Goal: Transaction & Acquisition: Purchase product/service

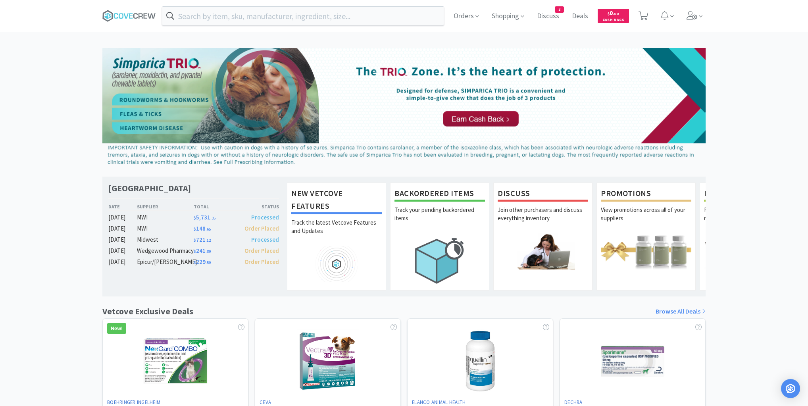
click at [131, 22] on span at bounding box center [132, 16] width 60 height 32
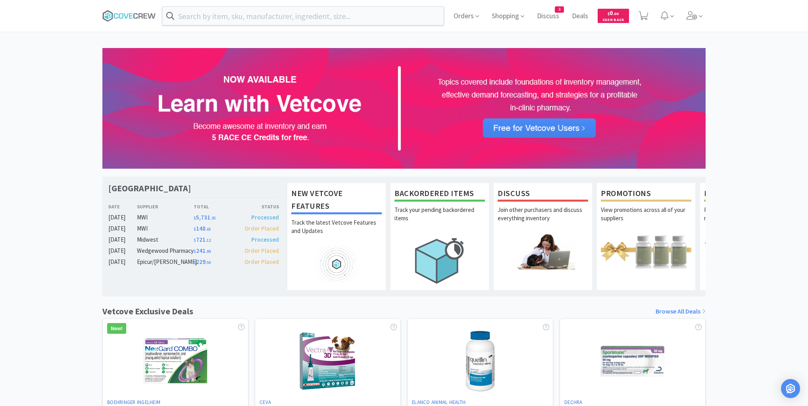
click at [44, 78] on div "Las Vegas Veterinary Specialty Center Date Supplier Total Status [DATE] MWI $ 5…" at bounding box center [404, 350] width 808 height 604
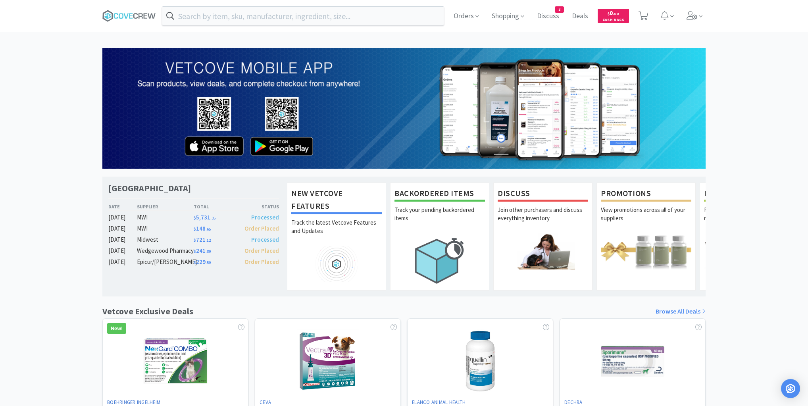
click at [46, 98] on div "Las Vegas Veterinary Specialty Center Date Supplier Total Status [DATE] MWI $ 5…" at bounding box center [404, 350] width 808 height 604
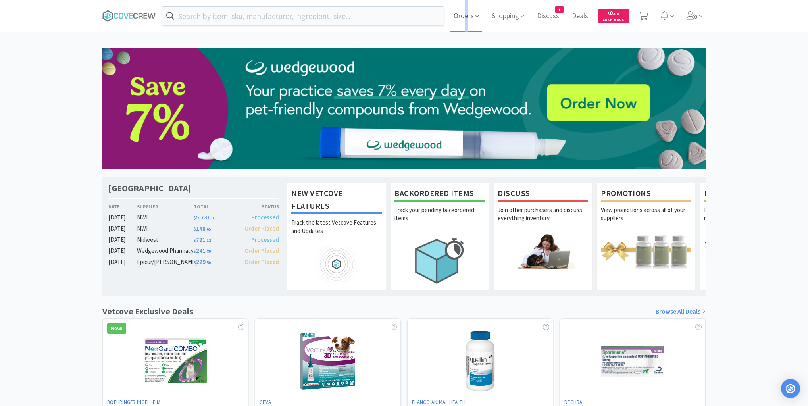
click at [467, 13] on span "Orders" at bounding box center [466, 16] width 32 height 32
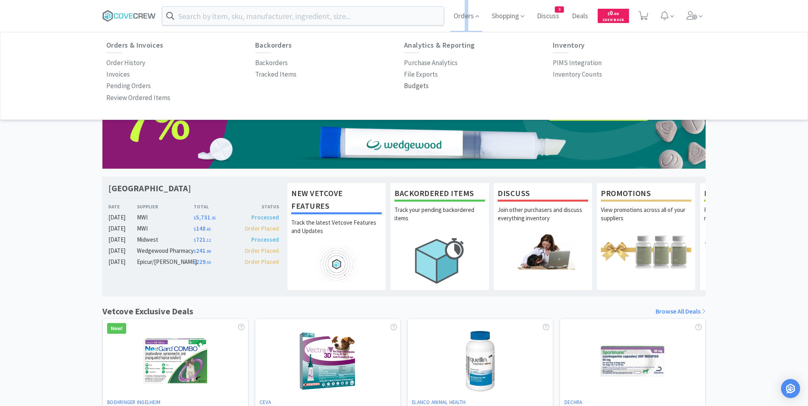
click at [419, 86] on p "Budgets" at bounding box center [416, 86] width 25 height 11
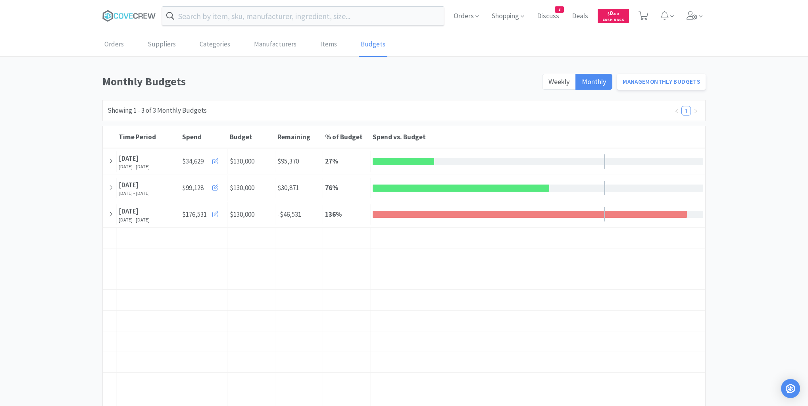
click at [65, 151] on div "Monthly Budgets Weekly Monthly Manage Monthly Budgets Showing 1 - 3 of 3 Monthl…" at bounding box center [404, 326] width 808 height 507
click at [70, 234] on div "Monthly Budgets Weekly Monthly Manage Monthly Budgets Showing 1 - 3 of 3 Monthl…" at bounding box center [404, 326] width 808 height 507
click at [150, 151] on div "Time Period October [DATE], 2025 - [DATE]" at bounding box center [148, 161] width 63 height 26
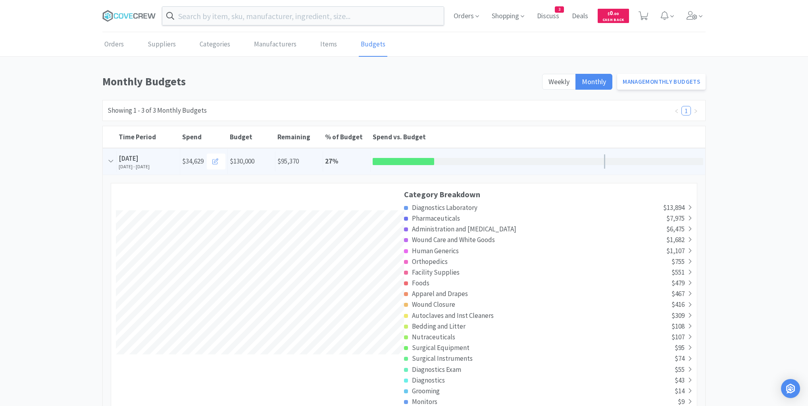
scroll to position [1448, 602]
drag, startPoint x: 70, startPoint y: 100, endPoint x: 96, endPoint y: 49, distance: 57.5
click at [127, 14] on icon at bounding box center [129, 16] width 54 height 12
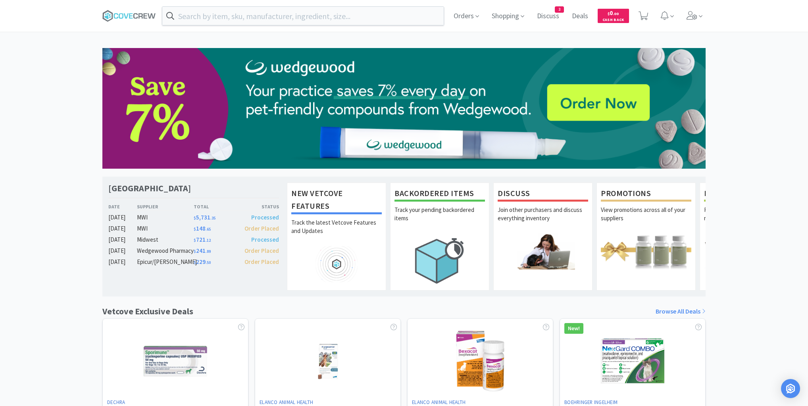
click at [41, 36] on div "Orders Shopping Discuss Discuss 3 Deals Deals $ 0 . 00 Cash Back [GEOGRAPHIC_DA…" at bounding box center [404, 326] width 808 height 652
drag, startPoint x: 123, startPoint y: 13, endPoint x: 108, endPoint y: 0, distance: 19.6
click at [120, 11] on icon at bounding box center [129, 16] width 54 height 12
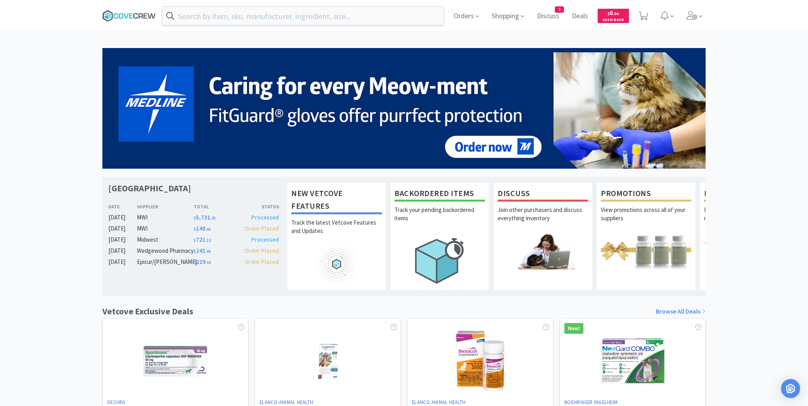
click at [111, 14] on icon at bounding box center [129, 16] width 54 height 12
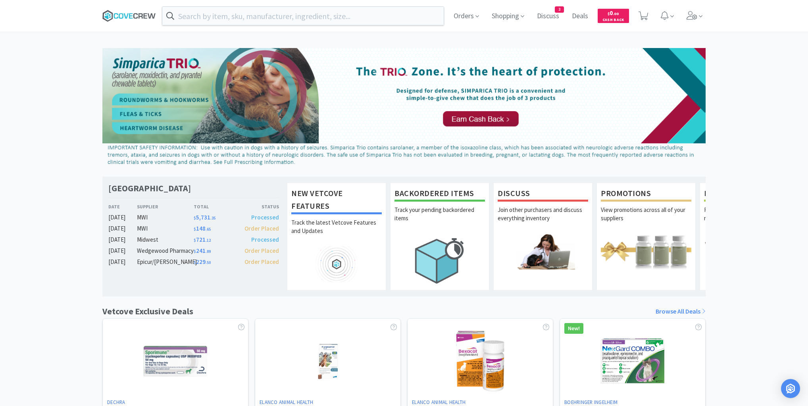
click at [123, 15] on icon at bounding box center [129, 16] width 54 height 12
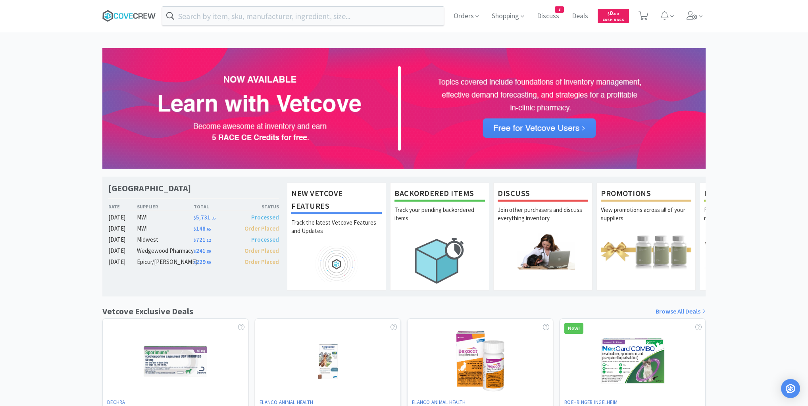
click at [121, 16] on icon at bounding box center [129, 16] width 54 height 12
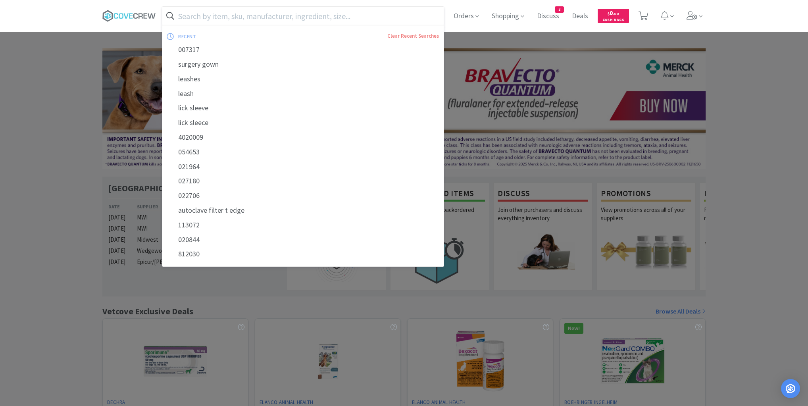
click at [261, 14] on input "text" at bounding box center [302, 16] width 281 height 18
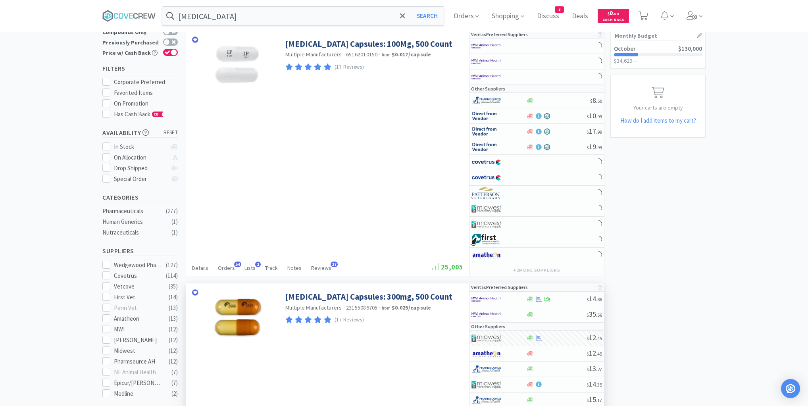
scroll to position [95, 0]
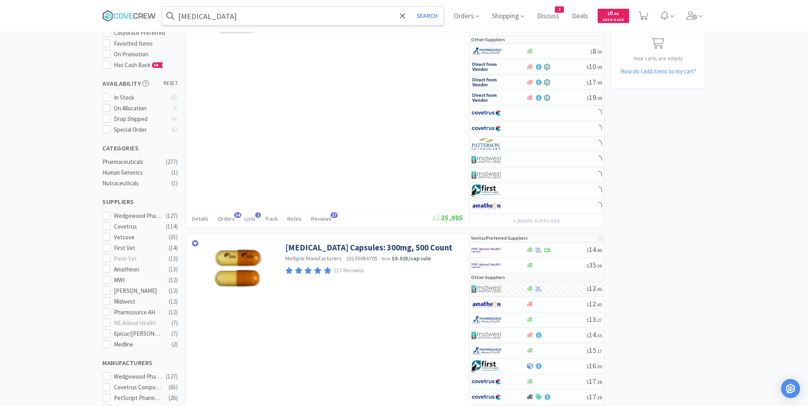
click at [364, 13] on input "[MEDICAL_DATA]" at bounding box center [302, 16] width 281 height 18
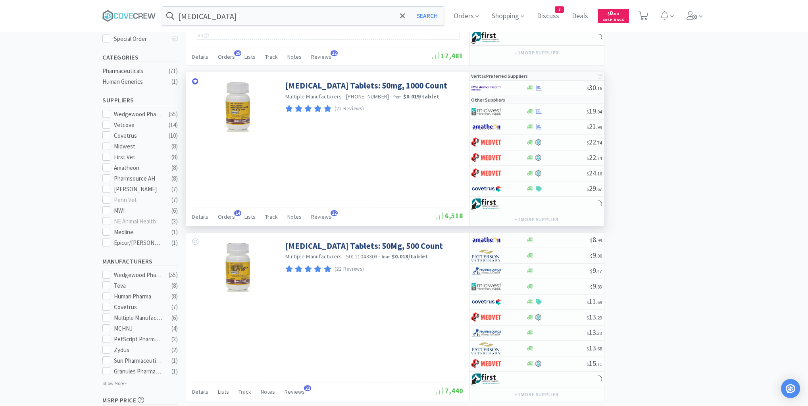
scroll to position [159, 0]
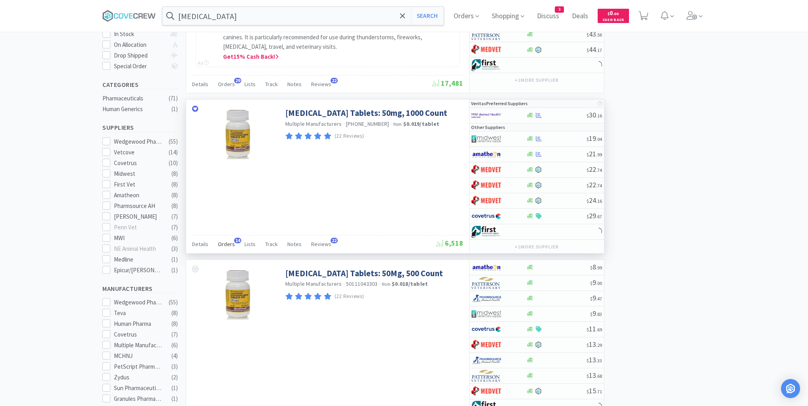
click at [224, 244] on span "Orders" at bounding box center [226, 243] width 17 height 7
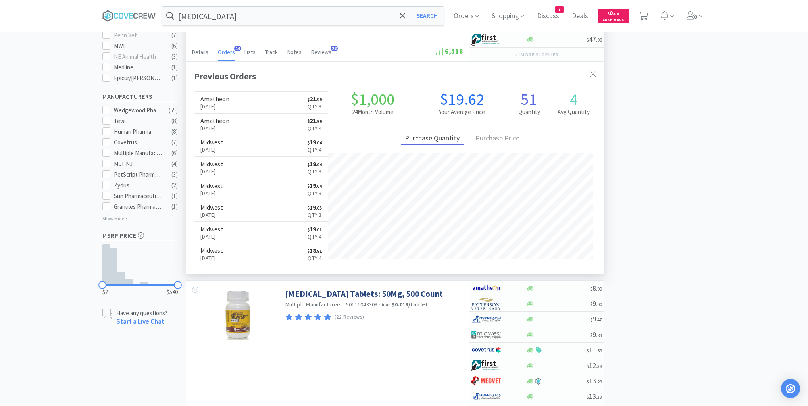
scroll to position [540, 0]
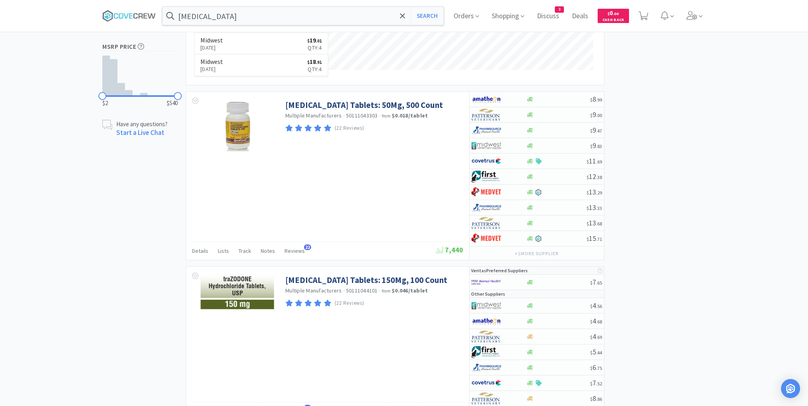
type input "[MEDICAL_DATA]"
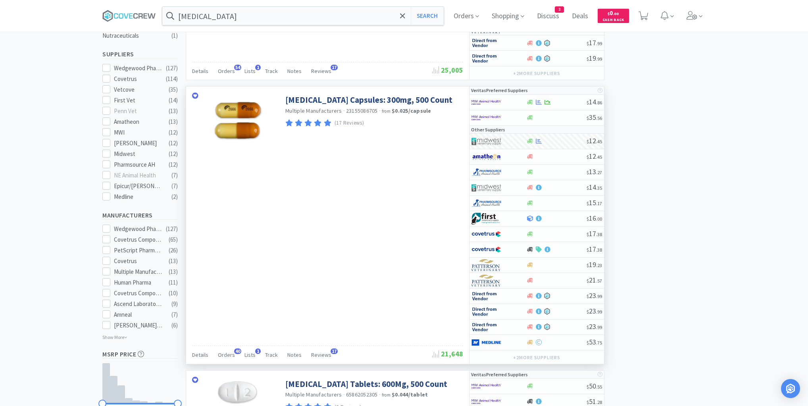
scroll to position [349, 0]
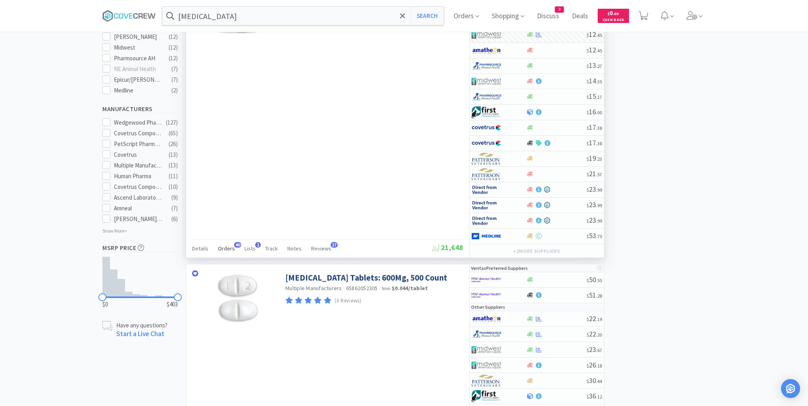
click at [229, 242] on div "Orders 40" at bounding box center [226, 249] width 17 height 15
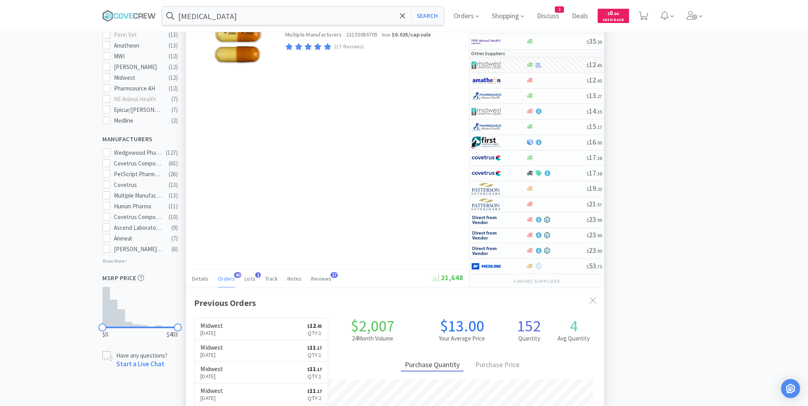
scroll to position [222, 0]
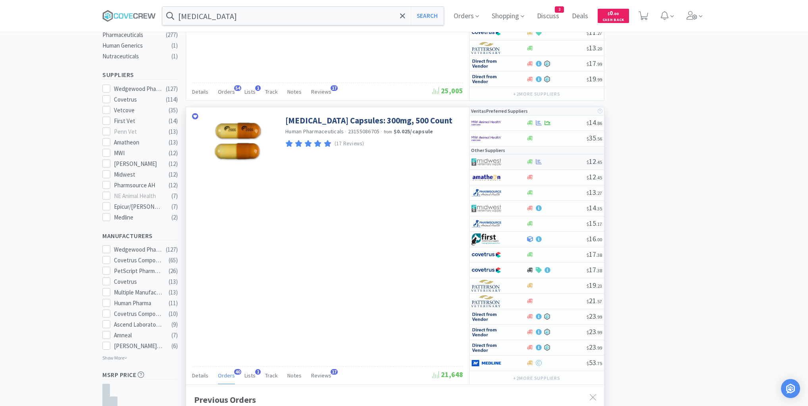
click at [552, 162] on div at bounding box center [556, 162] width 61 height 6
select select "1"
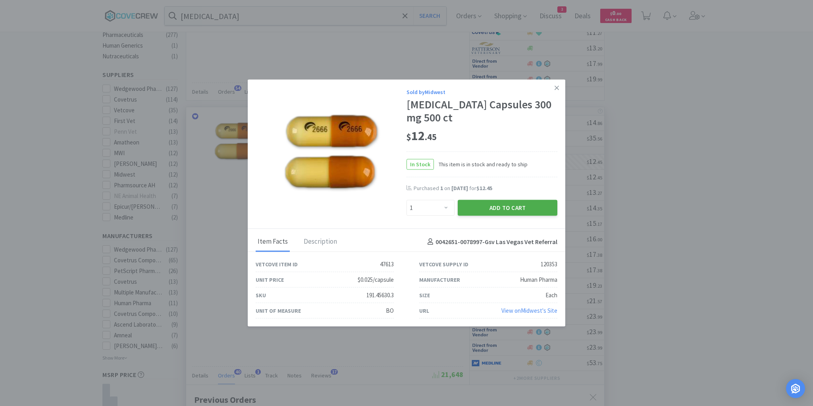
click at [483, 206] on button "Add to Cart" at bounding box center [507, 208] width 100 height 16
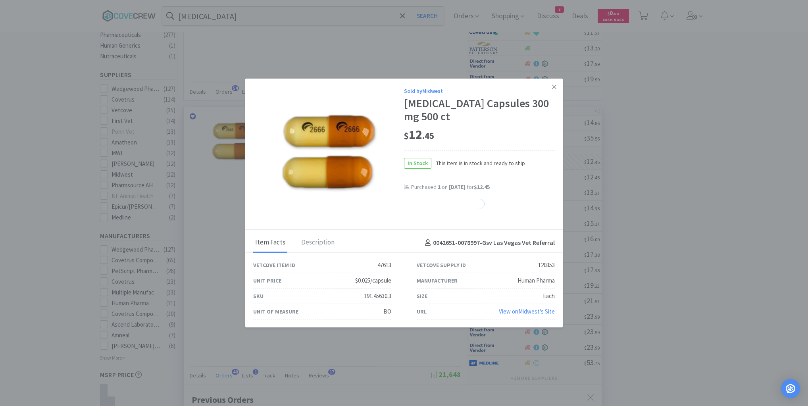
select select "1"
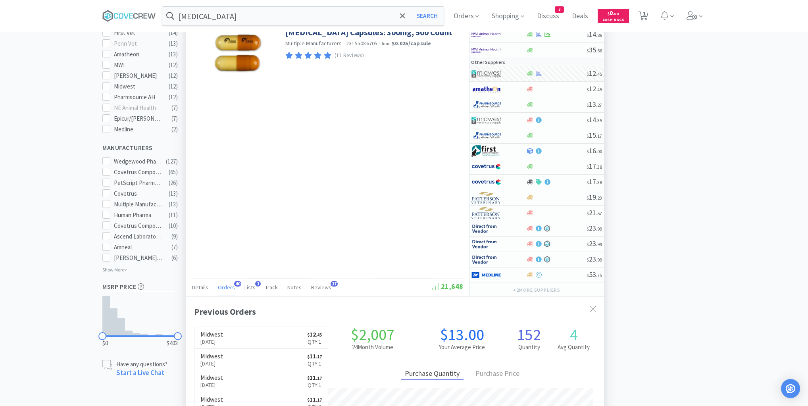
scroll to position [254, 0]
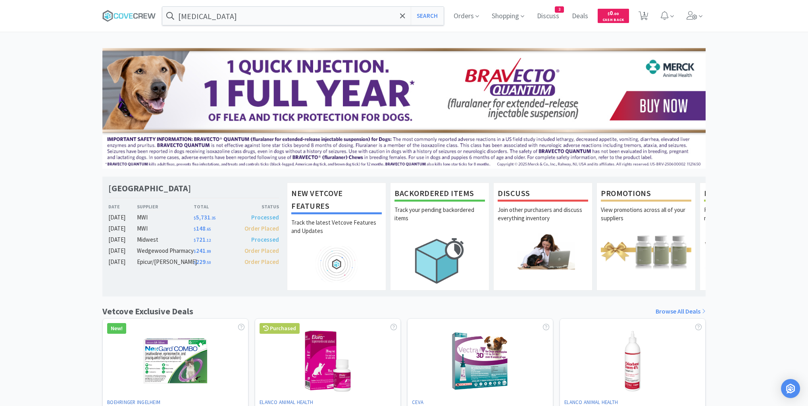
select select "1"
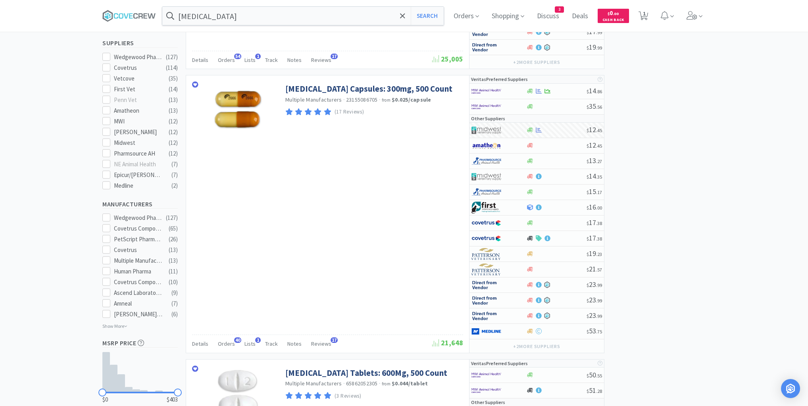
type input "[MEDICAL_DATA]"
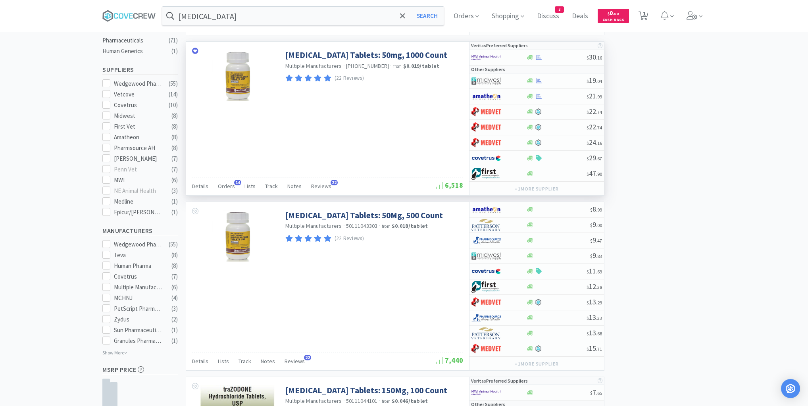
scroll to position [127, 0]
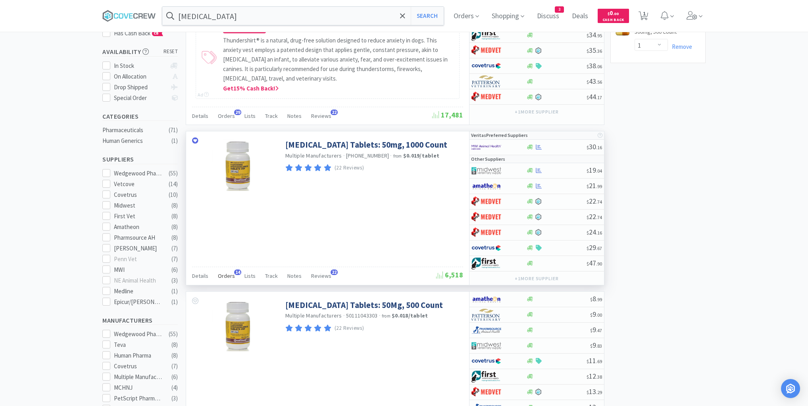
click at [223, 275] on span "Orders" at bounding box center [226, 275] width 17 height 7
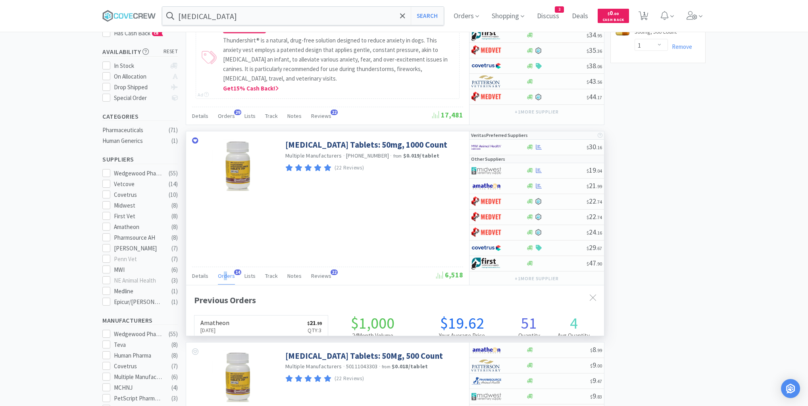
scroll to position [213, 418]
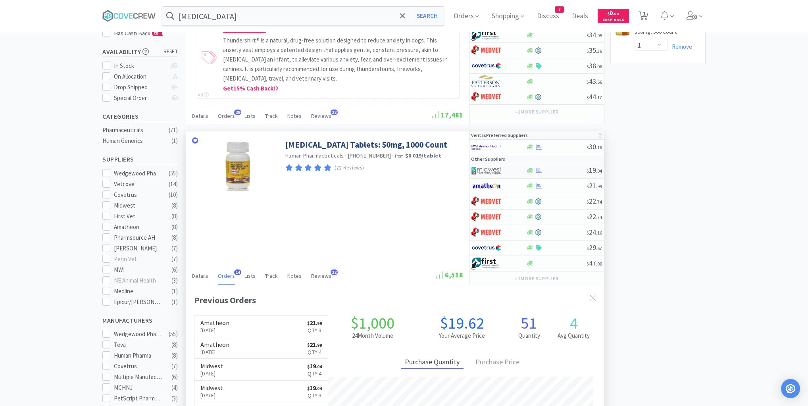
click at [553, 173] on div "$ 19 . 04" at bounding box center [536, 170] width 134 height 15
select select "1"
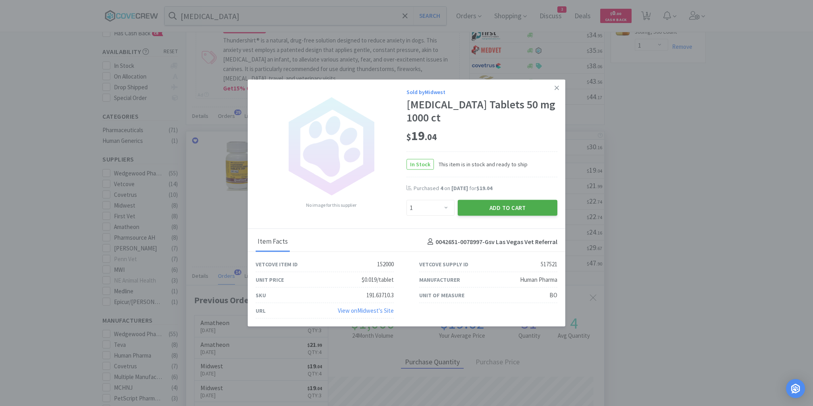
click at [489, 207] on button "Add to Cart" at bounding box center [507, 208] width 100 height 16
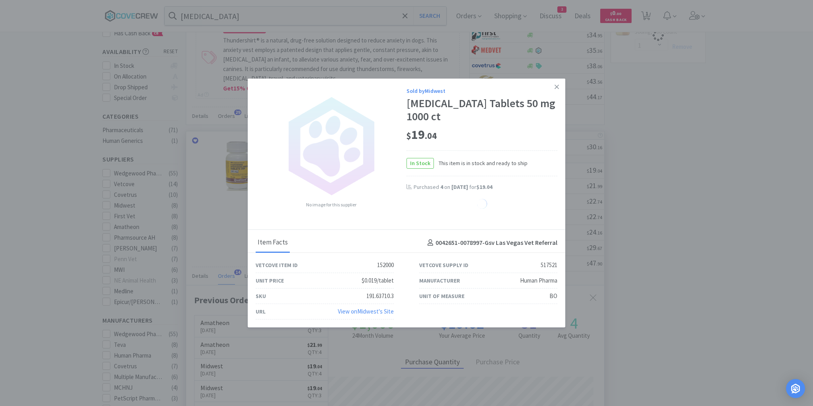
select select "1"
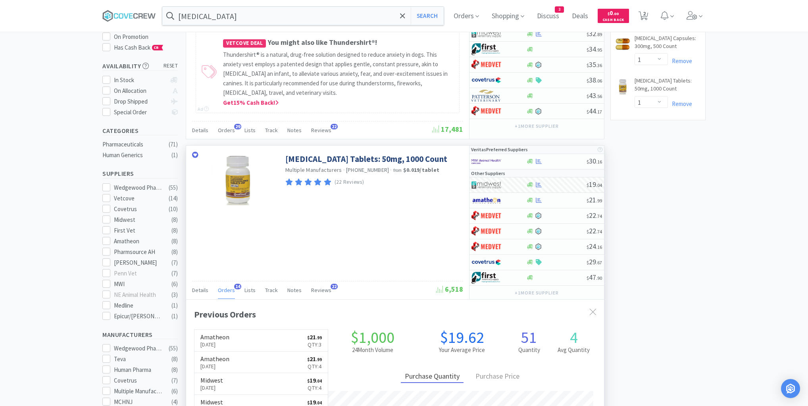
scroll to position [0, 0]
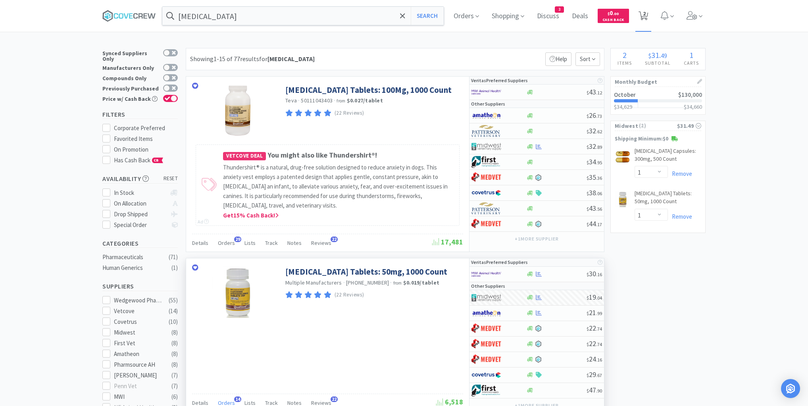
click at [644, 11] on span "2" at bounding box center [643, 15] width 10 height 11
select select "1"
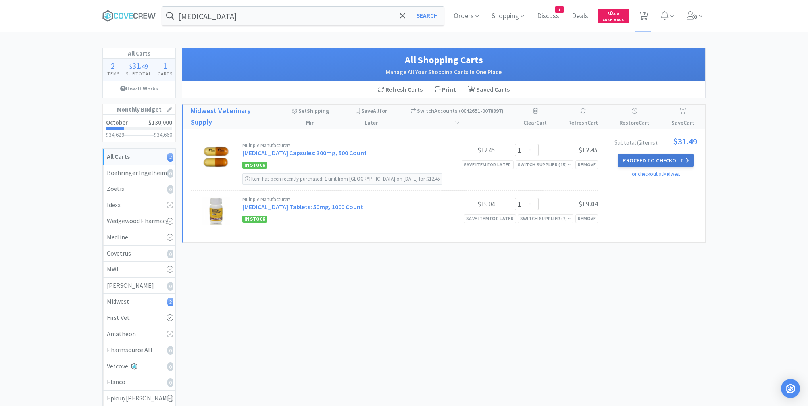
click at [649, 160] on button "Proceed to Checkout" at bounding box center [655, 160] width 75 height 13
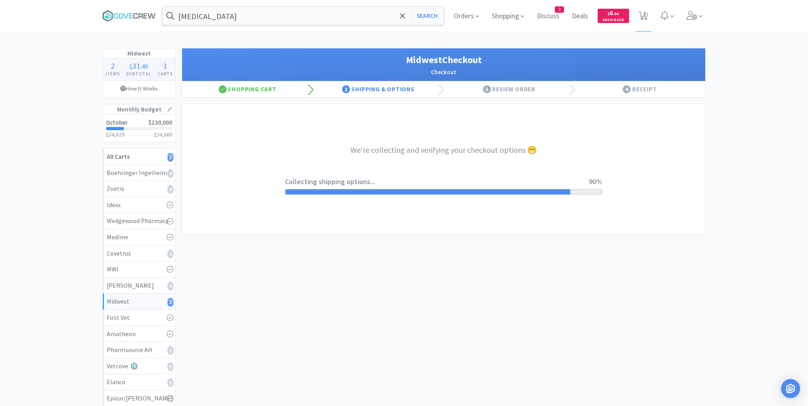
select select "3"
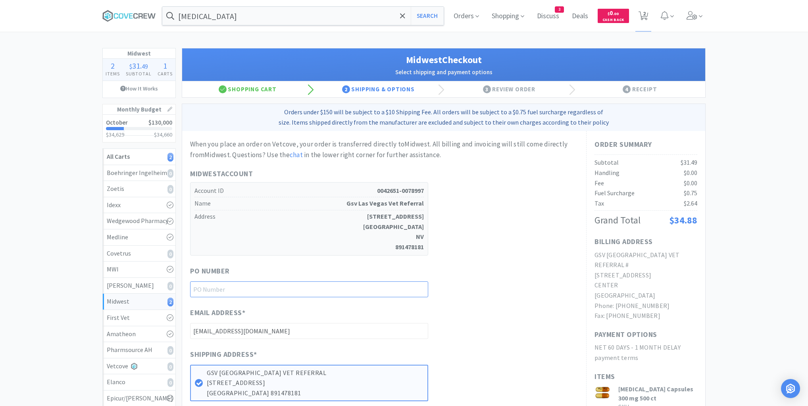
drag, startPoint x: 368, startPoint y: 287, endPoint x: 377, endPoint y: 287, distance: 9.1
click at [369, 286] on input "text" at bounding box center [309, 289] width 238 height 16
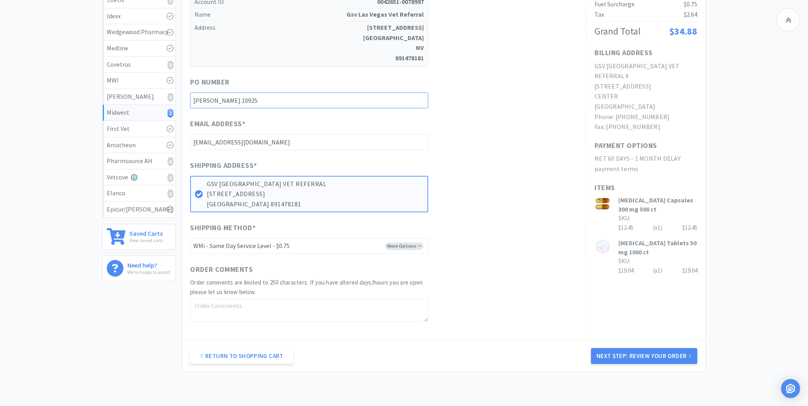
scroll to position [235, 0]
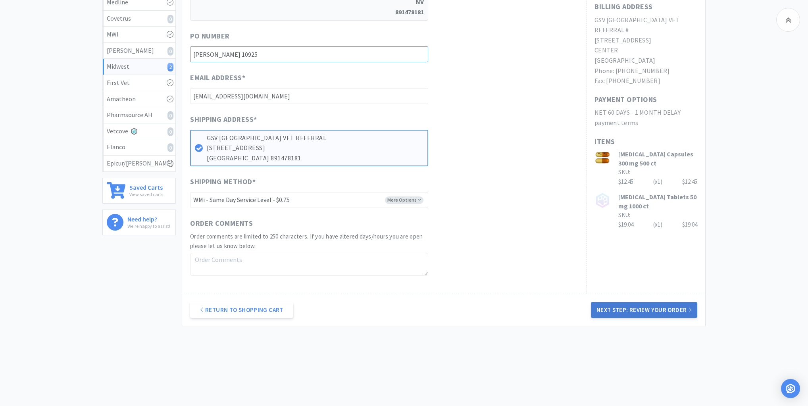
type input "[PERSON_NAME] 10925"
click at [640, 306] on button "Next Step: Review Your Order" at bounding box center [644, 310] width 106 height 16
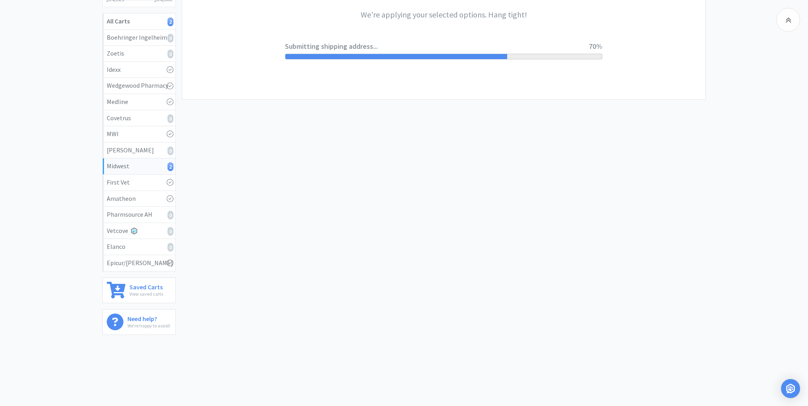
scroll to position [0, 0]
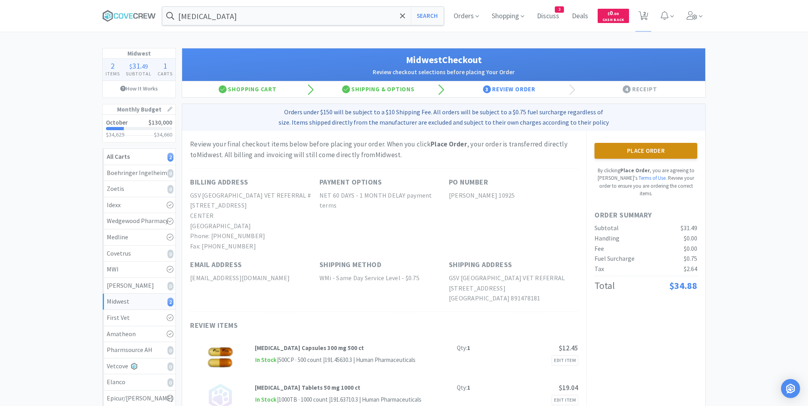
click at [624, 151] on button "Place Order" at bounding box center [645, 151] width 103 height 16
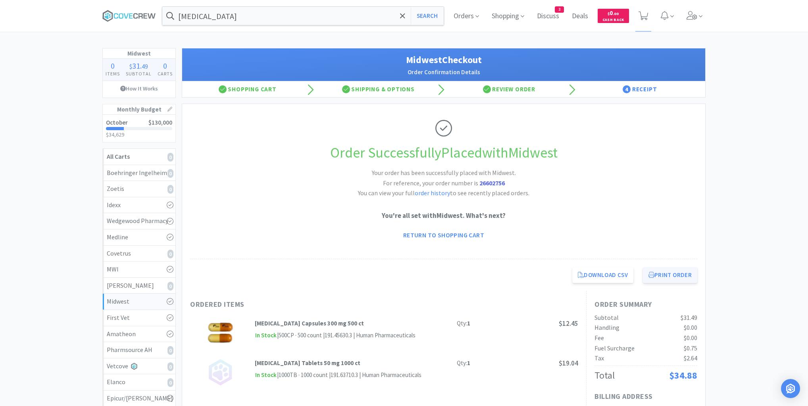
click at [668, 279] on button "Print Order" at bounding box center [670, 275] width 54 height 16
drag, startPoint x: 123, startPoint y: 14, endPoint x: 136, endPoint y: 17, distance: 13.8
click at [124, 14] on icon at bounding box center [129, 16] width 54 height 12
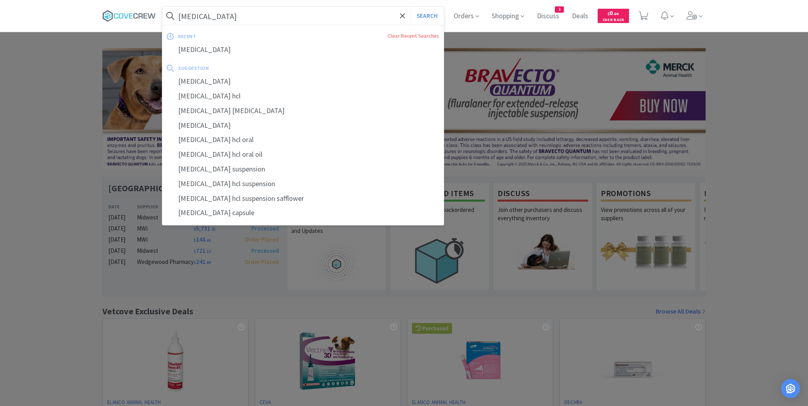
click at [262, 18] on input "[MEDICAL_DATA]" at bounding box center [302, 16] width 281 height 18
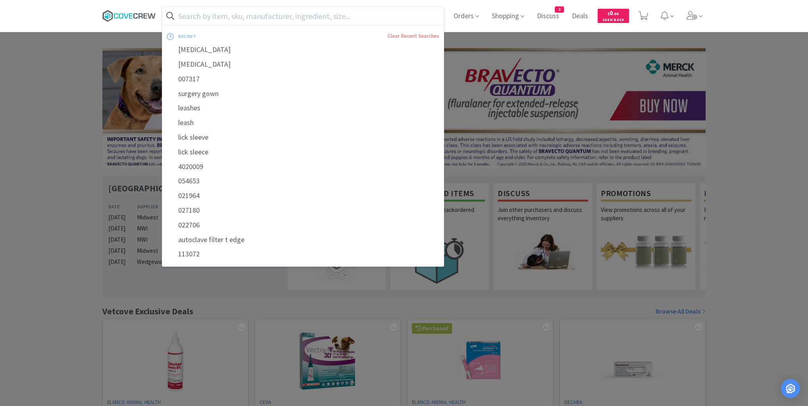
click at [136, 16] on icon at bounding box center [129, 16] width 54 height 12
